Goal: Information Seeking & Learning: Learn about a topic

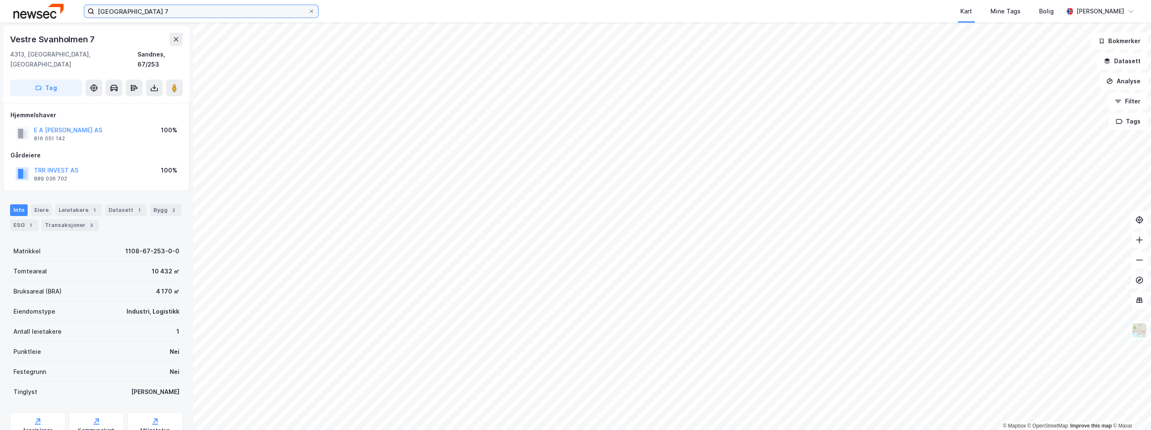
click at [138, 12] on input "[GEOGRAPHIC_DATA] 7" at bounding box center [201, 11] width 214 height 13
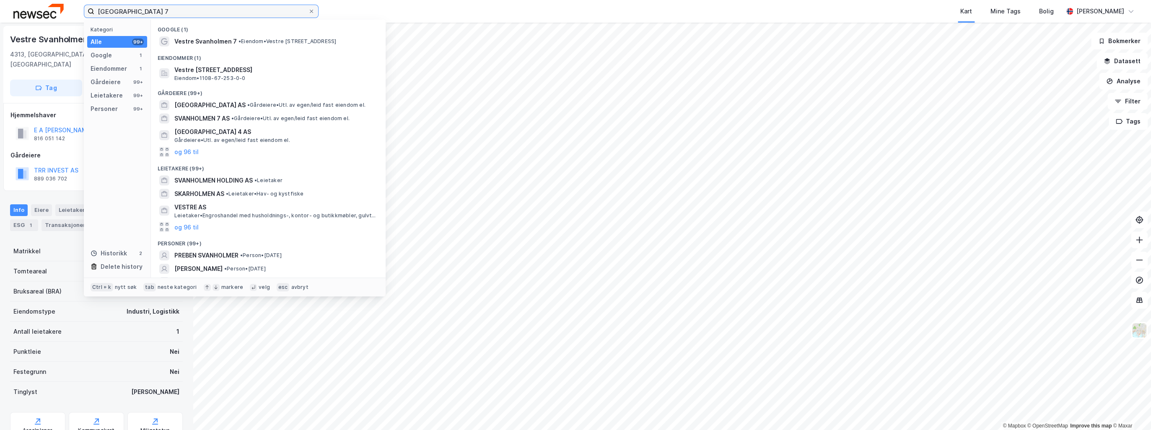
click at [138, 12] on input "[GEOGRAPHIC_DATA] 7" at bounding box center [201, 11] width 214 height 13
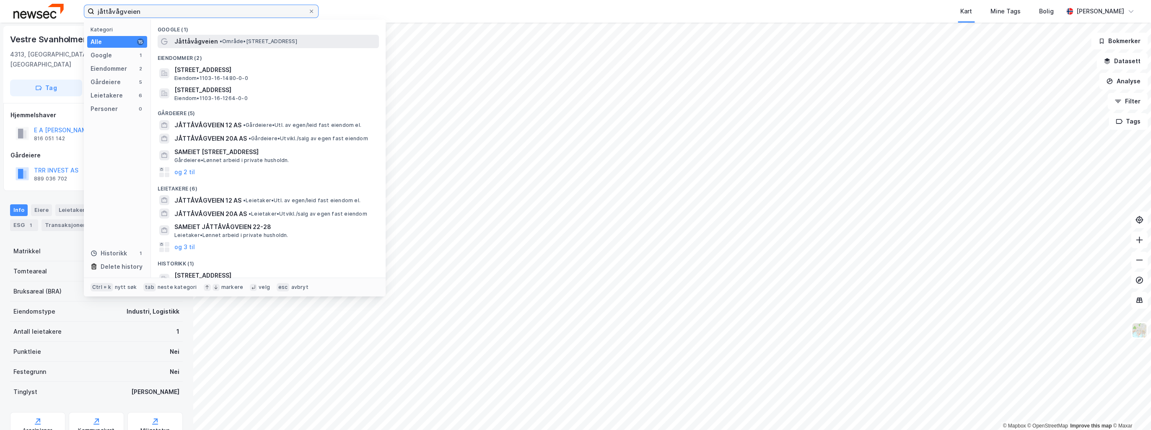
type input "jåttåvågveien"
click at [204, 42] on span "Jåttåvågveien" at bounding box center [196, 41] width 44 height 10
